Goal: Transaction & Acquisition: Purchase product/service

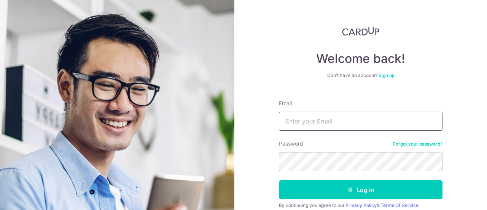
type input "[EMAIL_ADDRESS][DOMAIN_NAME]"
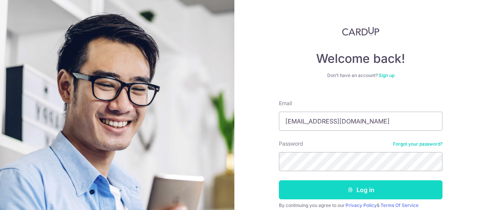
click at [324, 193] on button "Log in" at bounding box center [361, 189] width 164 height 19
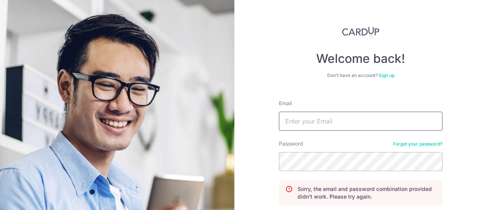
click at [327, 123] on input "Email" at bounding box center [361, 121] width 164 height 19
type input "[EMAIL_ADDRESS][DOMAIN_NAME]"
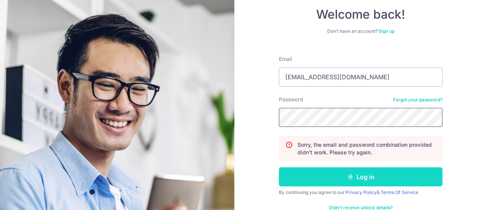
scroll to position [62, 0]
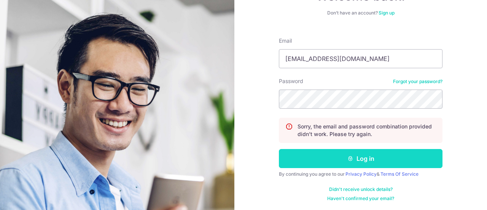
click at [386, 159] on button "Log in" at bounding box center [361, 158] width 164 height 19
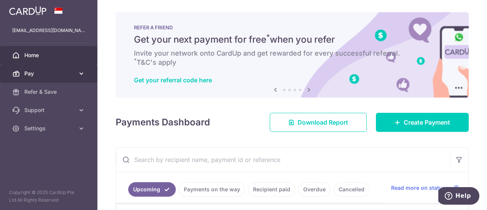
click at [79, 73] on icon at bounding box center [82, 74] width 8 height 8
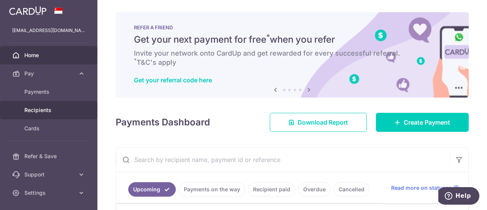
click at [53, 112] on span "Recipients" at bounding box center [49, 110] width 50 height 8
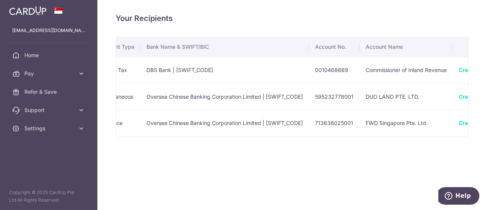
scroll to position [0, 209]
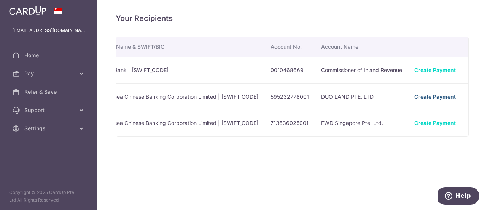
click at [418, 98] on link "Create Payment" at bounding box center [434, 96] width 41 height 6
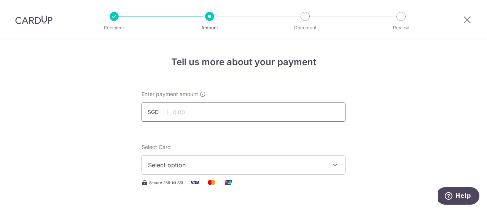
click at [181, 112] on input "text" at bounding box center [244, 111] width 204 height 19
click at [190, 111] on input "text" at bounding box center [244, 111] width 204 height 19
type input "3,239.44"
click at [332, 163] on icon "button" at bounding box center [336, 165] width 8 height 8
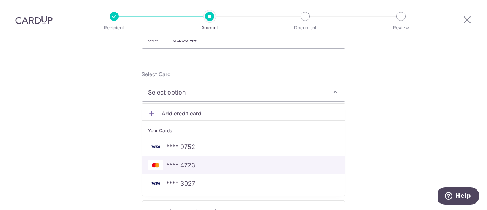
scroll to position [76, 0]
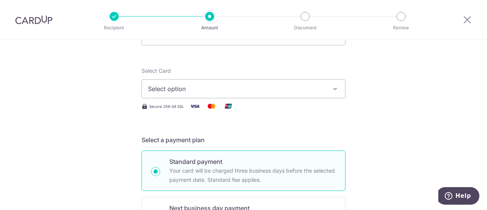
click at [291, 92] on span "Select option" at bounding box center [236, 88] width 177 height 9
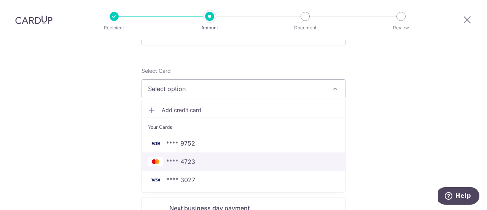
click at [216, 159] on span "**** 4723" at bounding box center [243, 161] width 191 height 9
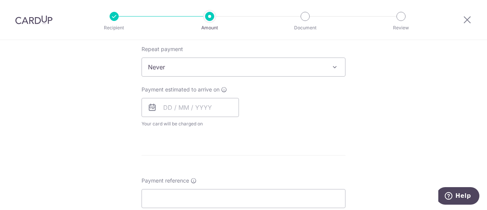
scroll to position [228, 0]
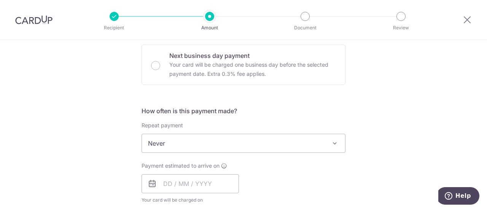
click at [318, 143] on span "Never" at bounding box center [243, 143] width 203 height 18
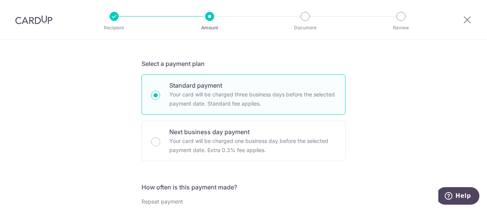
scroll to position [304, 0]
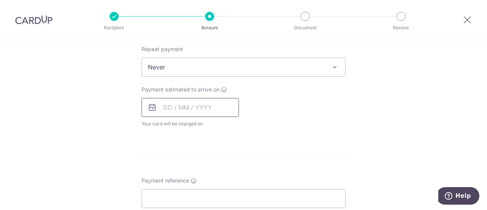
click at [174, 108] on input "text" at bounding box center [190, 107] width 97 height 19
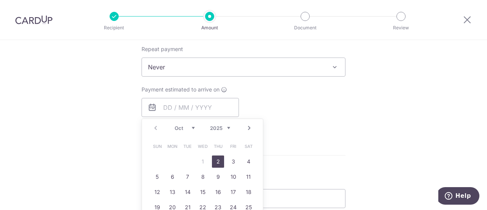
drag, startPoint x: 215, startPoint y: 160, endPoint x: 285, endPoint y: 150, distance: 71.4
click at [215, 159] on link "2" at bounding box center [218, 161] width 12 height 12
type input "02/10/2025"
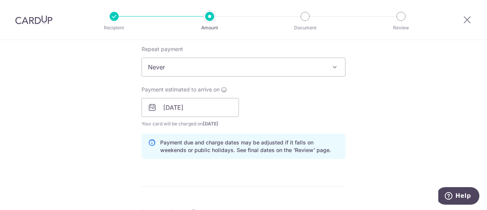
click at [383, 108] on div "Tell us more about your payment Enter payment amount SGD 3,239.44 3239.44 Selec…" at bounding box center [243, 95] width 487 height 720
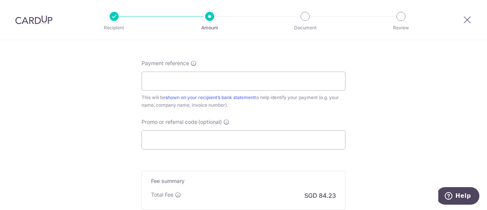
scroll to position [457, 0]
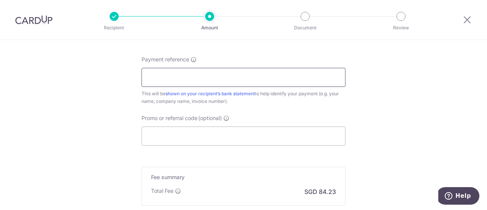
click at [166, 82] on input "Payment reference" at bounding box center [244, 77] width 204 height 19
type input "P"
click at [205, 76] on input "DL-INV-202502705 P00319" at bounding box center [244, 77] width 204 height 19
drag, startPoint x: 201, startPoint y: 77, endPoint x: 139, endPoint y: 77, distance: 61.3
click at [142, 77] on input "DL-INV-202502705 P00319" at bounding box center [244, 77] width 204 height 19
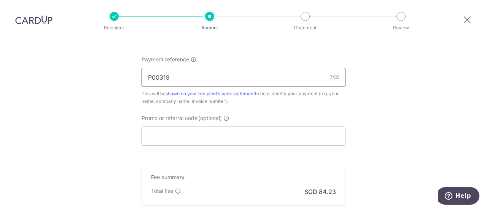
click at [169, 75] on input "P00319" at bounding box center [244, 77] width 204 height 19
paste input "DL-INV-202502705"
type input "P00319 (DL-INV-202502705)"
click at [151, 131] on input "Promo or referral code (optional)" at bounding box center [244, 135] width 204 height 19
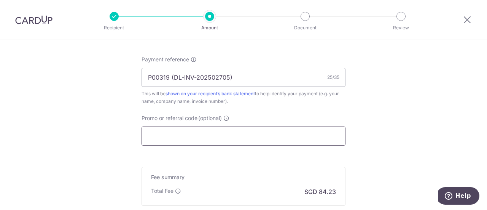
paste input "OFF225"
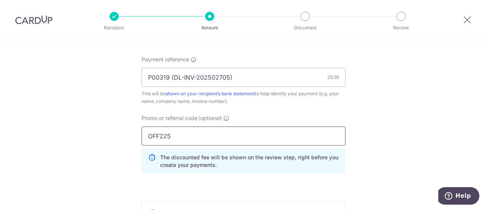
type input "OFF225"
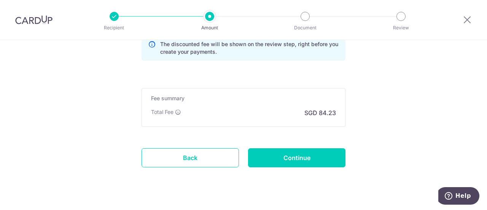
scroll to position [582, 0]
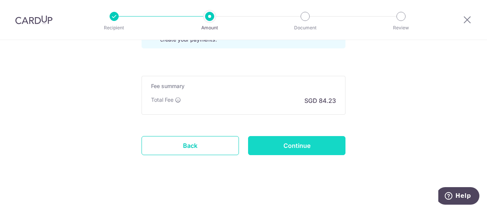
click at [283, 148] on input "Continue" at bounding box center [296, 145] width 97 height 19
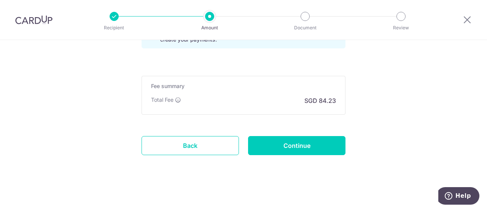
type input "Create Schedule"
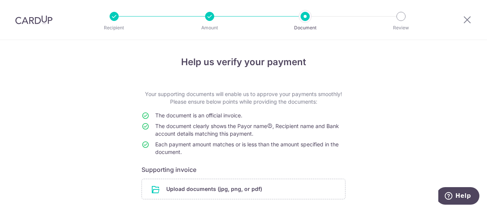
scroll to position [56, 0]
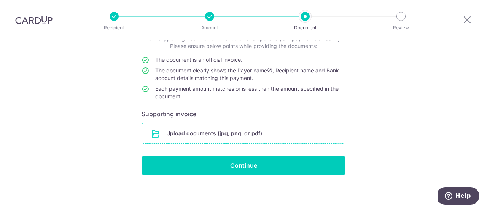
click at [240, 136] on input "file" at bounding box center [243, 133] width 203 height 20
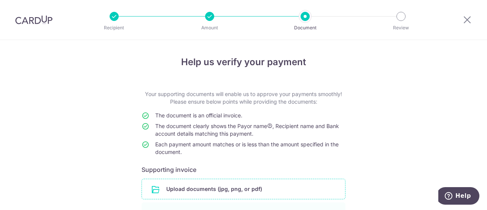
scroll to position [87, 0]
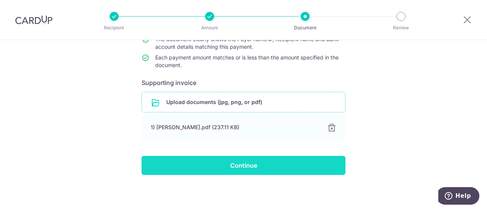
click at [262, 169] on input "Continue" at bounding box center [244, 165] width 204 height 19
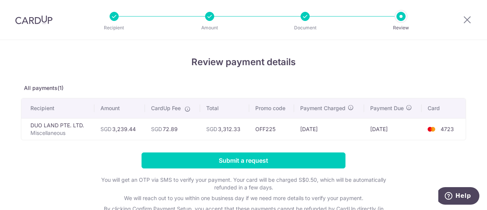
click at [402, 155] on form "Submit a request You will get an OTP via SMS to verify your payment. Your card …" at bounding box center [243, 189] width 445 height 75
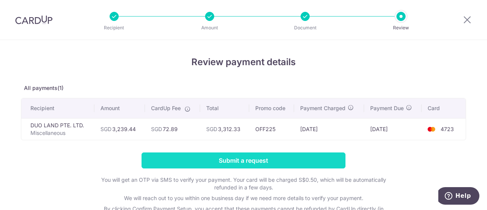
click at [304, 163] on input "Submit a request" at bounding box center [244, 160] width 204 height 16
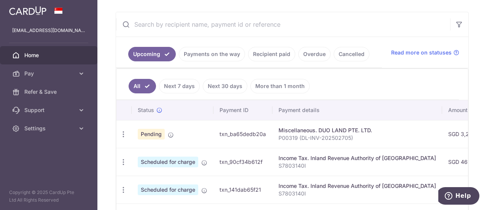
scroll to position [152, 0]
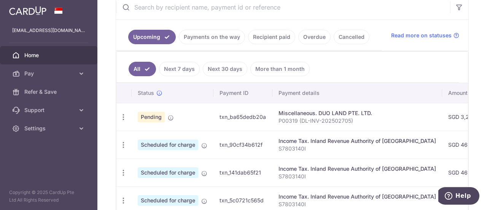
click at [311, 113] on div "Miscellaneous. DUO LAND PTE. LTD." at bounding box center [358, 113] width 158 height 8
click at [68, 79] on link "Pay" at bounding box center [48, 73] width 97 height 18
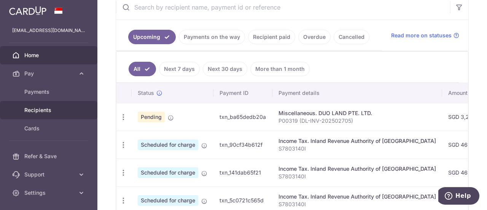
click at [59, 106] on span "Recipients" at bounding box center [49, 110] width 50 height 8
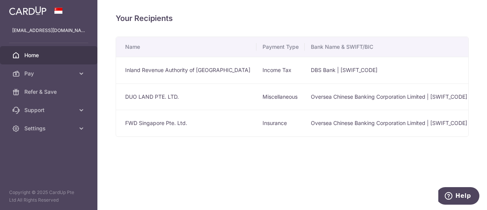
click at [49, 51] on span "Home" at bounding box center [49, 55] width 50 height 8
